Goal: Find specific page/section: Find specific page/section

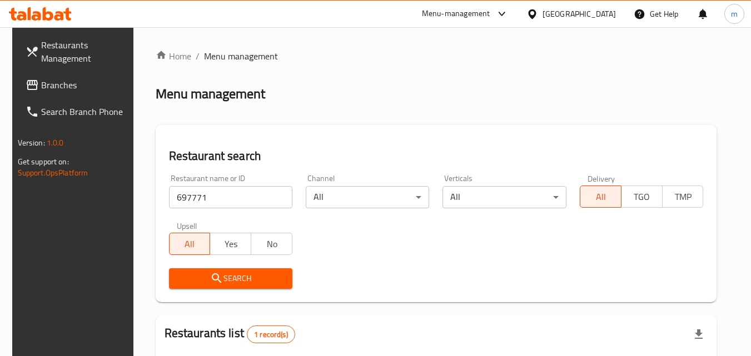
click at [50, 75] on link "Branches" at bounding box center [77, 85] width 121 height 27
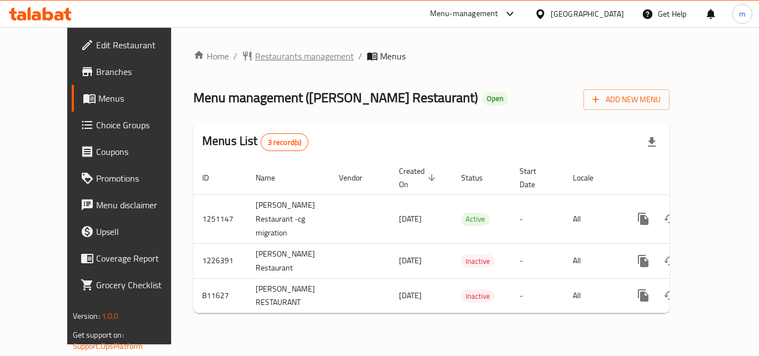
click at [255, 53] on span "Restaurants management" at bounding box center [304, 55] width 99 height 13
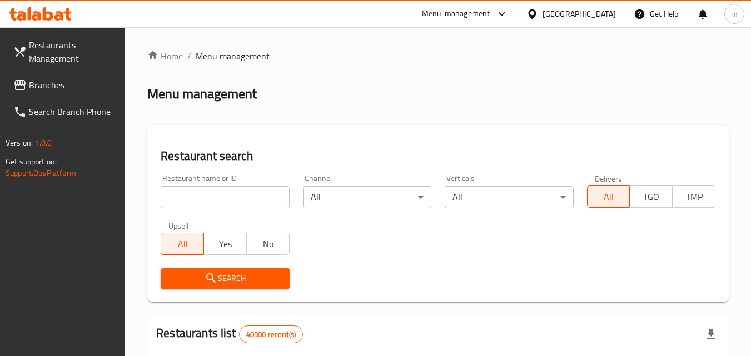
click at [216, 195] on input "search" at bounding box center [225, 197] width 128 height 22
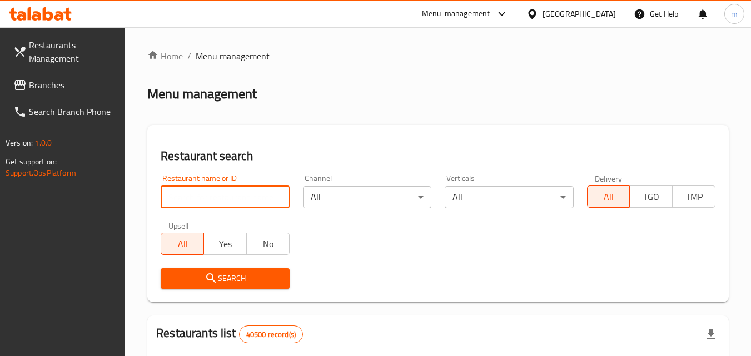
paste input "654608"
type input "654608"
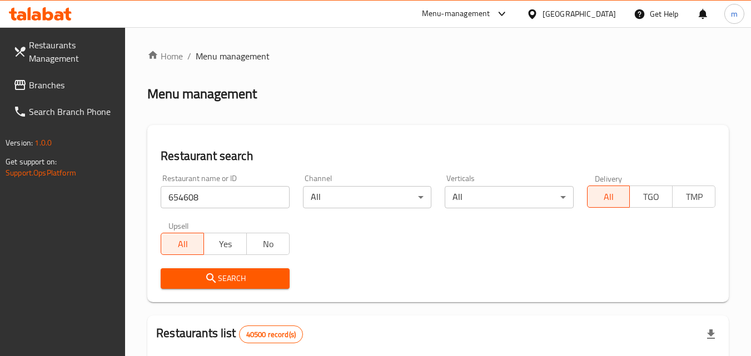
click at [221, 275] on span "Search" at bounding box center [225, 279] width 111 height 14
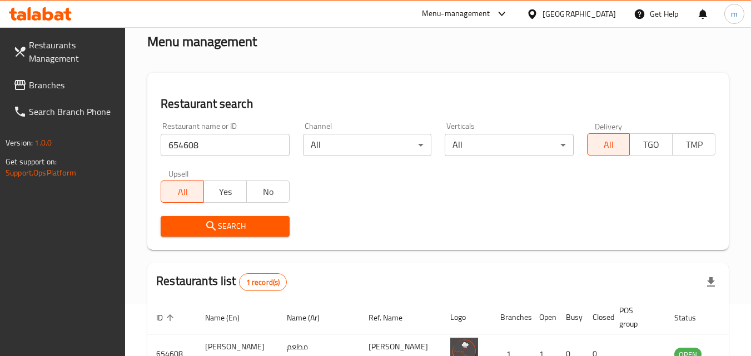
scroll to position [130, 0]
